Goal: Transaction & Acquisition: Subscribe to service/newsletter

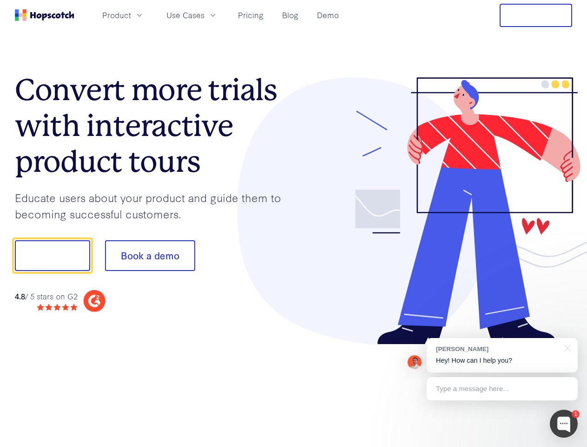
click at [294, 223] on div at bounding box center [433, 210] width 279 height 267
click at [131, 15] on span "Product" at bounding box center [116, 15] width 29 height 12
click at [205, 15] on span "Use Cases" at bounding box center [186, 15] width 38 height 12
click at [536, 15] on button "Free Trial" at bounding box center [536, 15] width 73 height 23
click at [52, 255] on button "Show me!" at bounding box center [52, 255] width 75 height 31
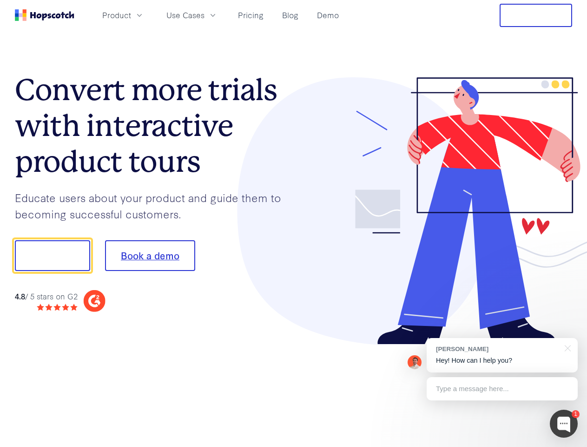
click at [150, 255] on button "Book a demo" at bounding box center [150, 255] width 90 height 31
click at [564, 423] on div at bounding box center [564, 423] width 28 height 28
click at [502, 355] on div "[PERSON_NAME] Hey! How can I help you?" at bounding box center [502, 355] width 151 height 34
click at [567, 347] on div at bounding box center [491, 254] width 174 height 310
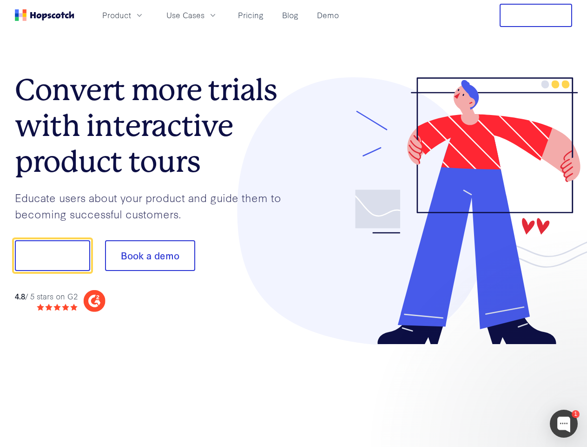
click at [502, 388] on div at bounding box center [491, 317] width 174 height 186
